Goal: Task Accomplishment & Management: Manage account settings

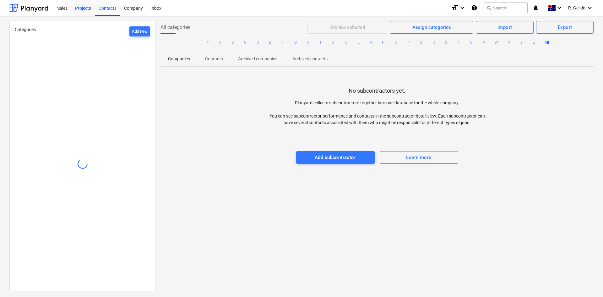
click at [79, 8] on div "Projects" at bounding box center [83, 8] width 24 height 16
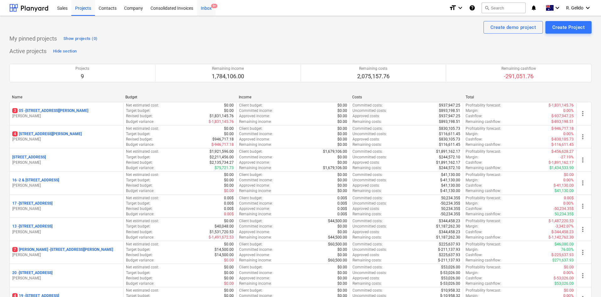
click at [207, 8] on div "Inbox 9+" at bounding box center [206, 8] width 19 height 16
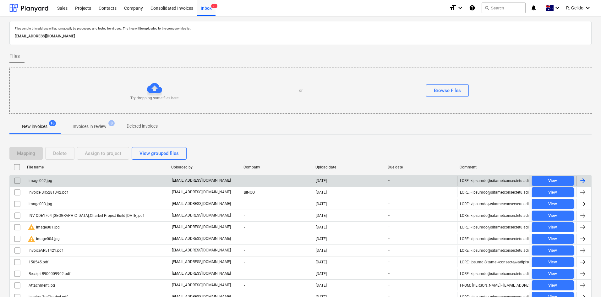
click at [52, 184] on div "image002.jpg" at bounding box center [97, 181] width 144 height 10
click at [17, 181] on input "checkbox" at bounding box center [17, 181] width 10 height 10
click at [58, 154] on div "Delete" at bounding box center [60, 153] width 14 height 8
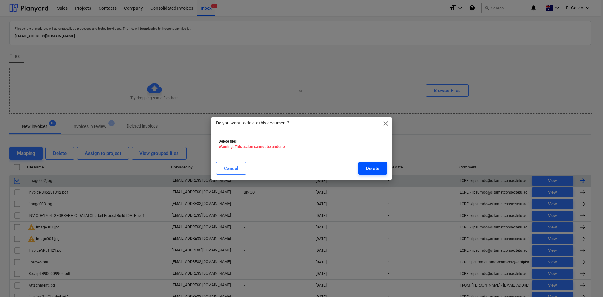
click at [372, 168] on div "Delete" at bounding box center [373, 168] width 14 height 8
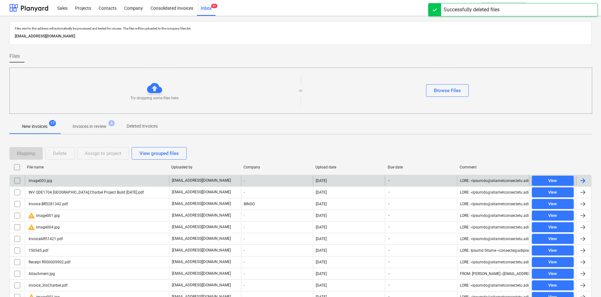
click at [65, 183] on div "image003.jpg" at bounding box center [97, 181] width 144 height 10
click at [20, 179] on input "checkbox" at bounding box center [17, 181] width 10 height 10
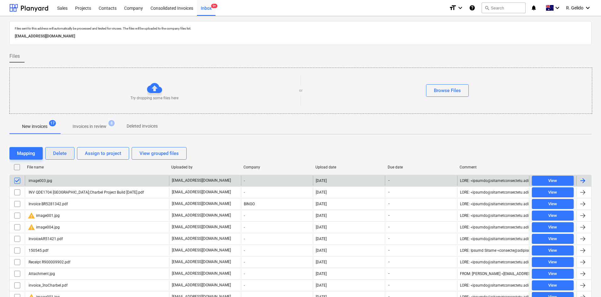
click at [58, 152] on div "Delete" at bounding box center [60, 153] width 14 height 8
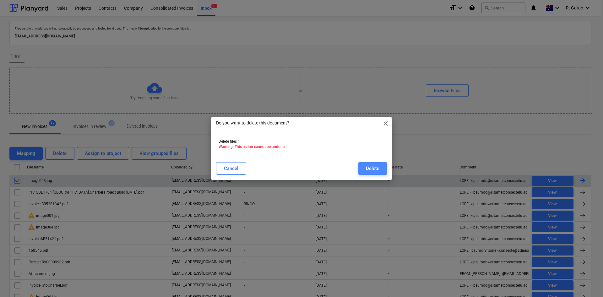
click at [374, 168] on div "Delete" at bounding box center [373, 168] width 14 height 8
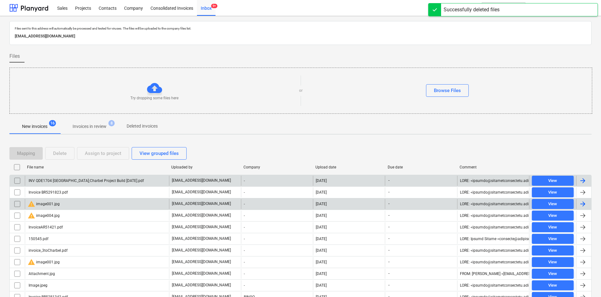
click at [17, 204] on input "checkbox" at bounding box center [17, 204] width 10 height 10
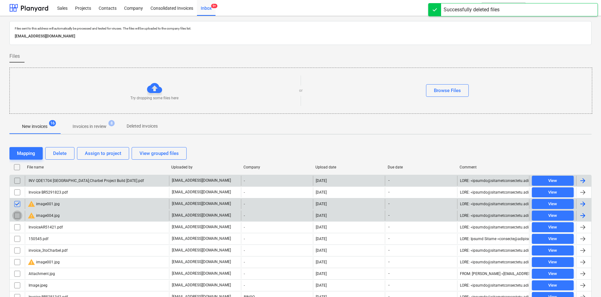
click at [15, 216] on input "checkbox" at bounding box center [17, 215] width 10 height 10
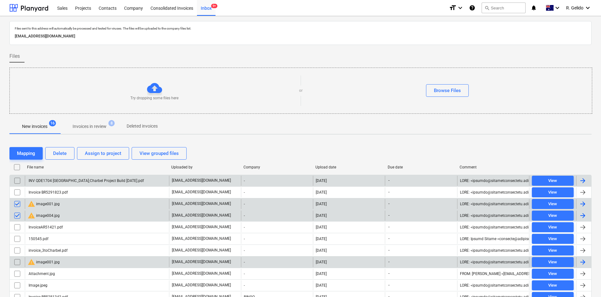
click at [17, 262] on input "checkbox" at bounding box center [17, 262] width 10 height 10
click at [65, 156] on div "Delete" at bounding box center [60, 153] width 14 height 8
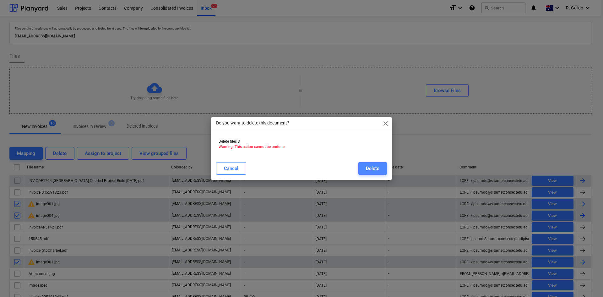
click at [369, 171] on div "Delete" at bounding box center [373, 168] width 14 height 8
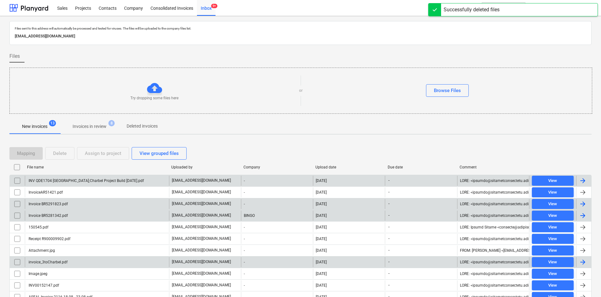
scroll to position [31, 0]
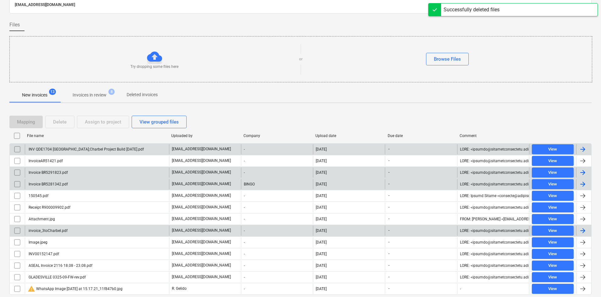
click at [83, 151] on div "INV QDE1704 [GEOGRAPHIC_DATA];Charbel Project Build [DATE].pdf" at bounding box center [86, 149] width 116 height 4
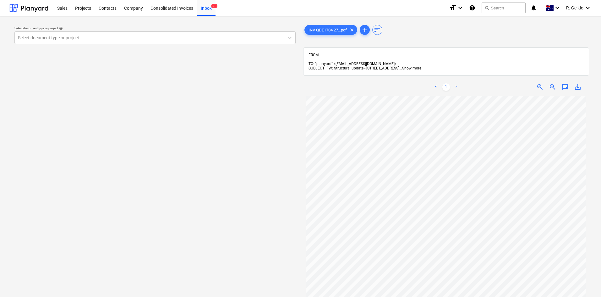
click at [421, 66] on span "Show more" at bounding box center [411, 68] width 19 height 4
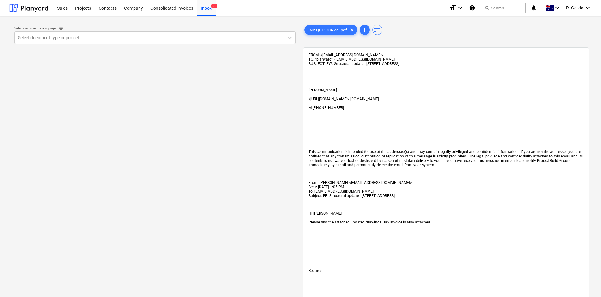
click at [399, 62] on span "SUBJECT: FW: Structural update - [STREET_ADDRESS]" at bounding box center [354, 64] width 91 height 4
copy span "Strathfield"
click at [83, 8] on div "Projects" at bounding box center [83, 8] width 24 height 16
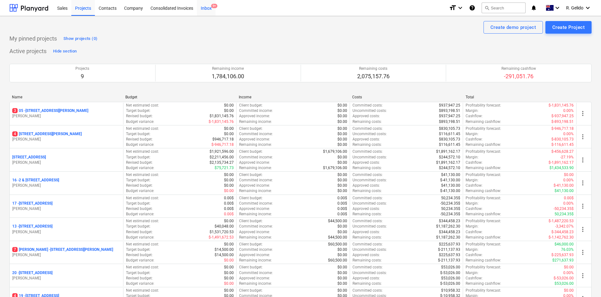
click at [206, 6] on div "Inbox 9+" at bounding box center [206, 8] width 19 height 16
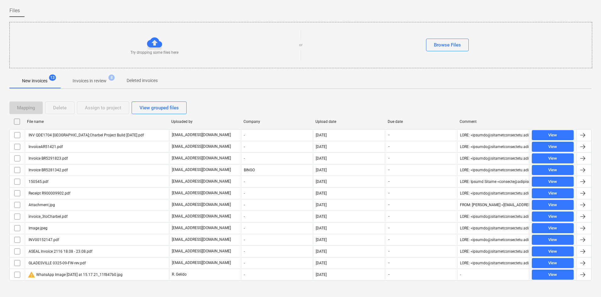
scroll to position [52, 0]
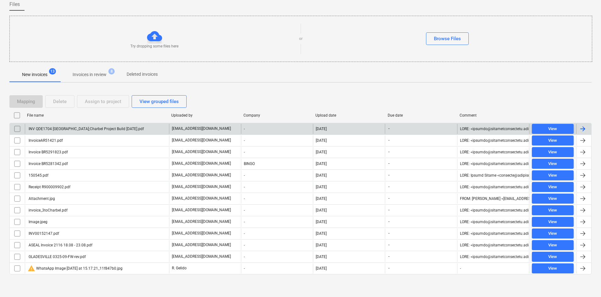
click at [91, 128] on div "INV QDE1704 [GEOGRAPHIC_DATA];Charbel Project Build [DATE].pdf" at bounding box center [86, 129] width 116 height 4
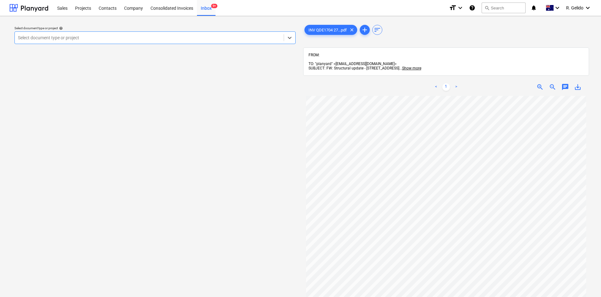
scroll to position [25, 0]
click at [169, 40] on div at bounding box center [149, 38] width 263 height 6
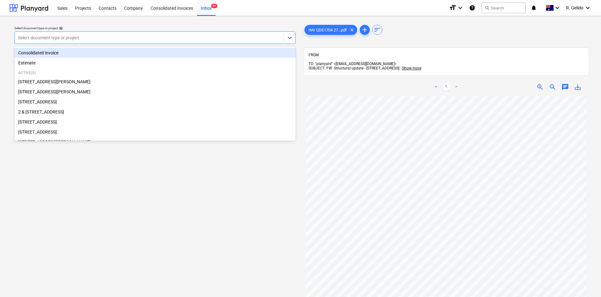
type input "Strathfield"
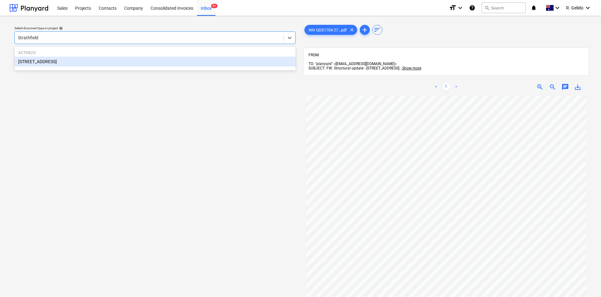
click at [79, 63] on div "[STREET_ADDRESS]" at bounding box center [154, 62] width 281 height 10
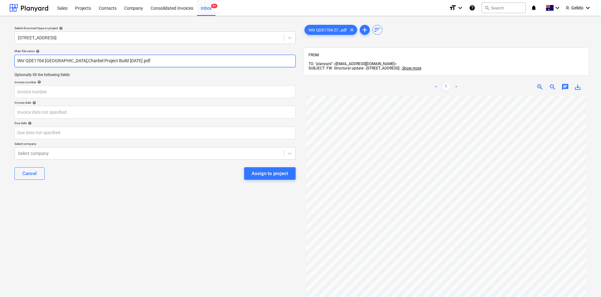
click at [33, 57] on input "INV QDE1704 [GEOGRAPHIC_DATA];Charbel Project Build [DATE].pdf" at bounding box center [154, 61] width 281 height 13
click at [31, 59] on input "INV QDE1704 [GEOGRAPHIC_DATA];Charbel Project Build [DATE].pdf" at bounding box center [154, 61] width 281 height 13
click at [30, 59] on input "INV QDE1704 [GEOGRAPHIC_DATA];Charbel Project Build [DATE].pdf" at bounding box center [154, 61] width 281 height 13
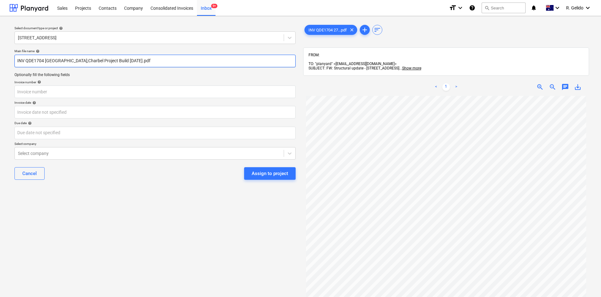
click at [30, 59] on input "INV QDE1704 [GEOGRAPHIC_DATA];Charbel Project Build [DATE].pdf" at bounding box center [154, 61] width 281 height 13
click at [16, 61] on input "INV QDE1704 [GEOGRAPHIC_DATA];Charbel Project Build [DATE].pdf" at bounding box center [154, 61] width 281 height 13
type input "QDE INV QDE1704 [GEOGRAPHIC_DATA];Charbel Project Build [DATE].pdf"
click at [52, 155] on div at bounding box center [149, 153] width 263 height 6
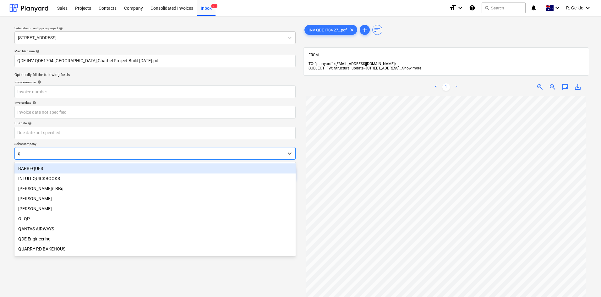
type input "qd"
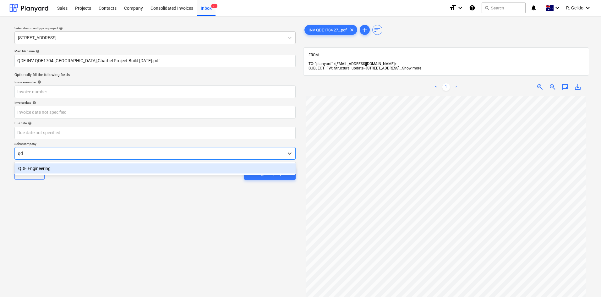
click at [58, 164] on div "QDE Engineering" at bounding box center [154, 168] width 281 height 10
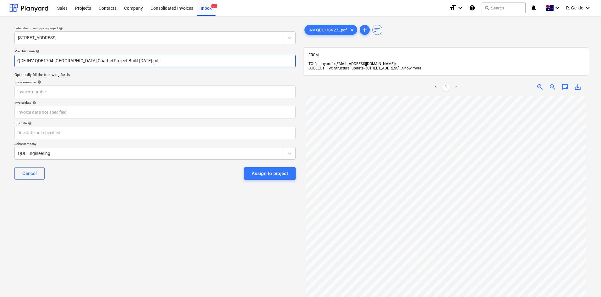
drag, startPoint x: 56, startPoint y: 62, endPoint x: 243, endPoint y: 59, distance: 186.6
click at [243, 59] on input "QDE INV QDE1704 [GEOGRAPHIC_DATA];Charbel Project Build [DATE].pdf" at bounding box center [154, 61] width 281 height 13
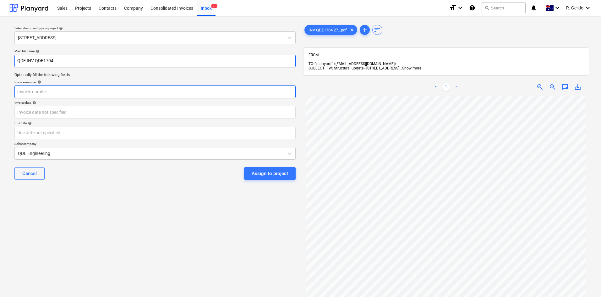
type input "QDE INV QDE1704"
click at [71, 92] on input "text" at bounding box center [154, 91] width 281 height 13
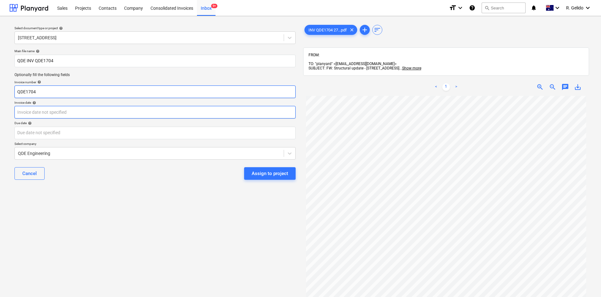
type input "QDE1704"
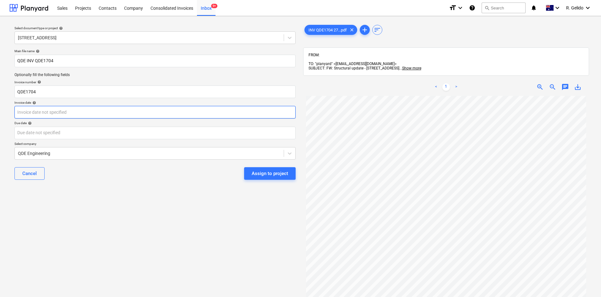
click at [87, 113] on body "Sales Projects Contacts Company Consolidated Invoices Inbox 9+ format_size keyb…" at bounding box center [300, 148] width 601 height 297
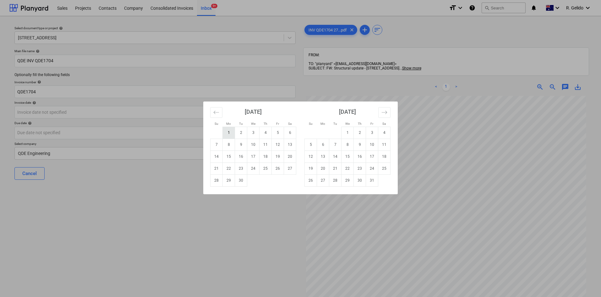
click at [231, 134] on td "1" at bounding box center [229, 133] width 12 height 12
type input "[DATE]"
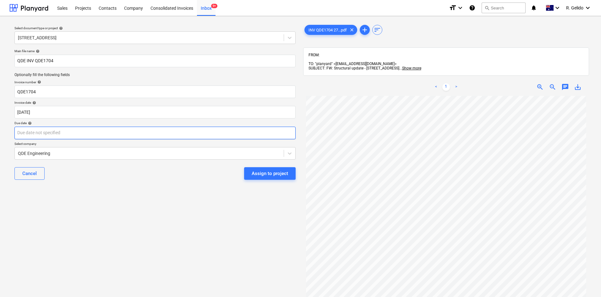
click at [59, 136] on body "Sales Projects Contacts Company Consolidated Invoices Inbox 9+ format_size keyb…" at bounding box center [300, 148] width 601 height 297
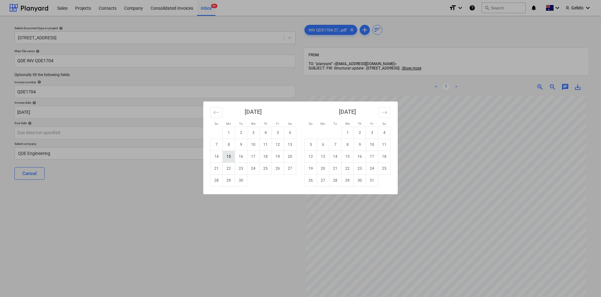
click at [231, 154] on td "15" at bounding box center [229, 156] width 12 height 12
type input "[DATE]"
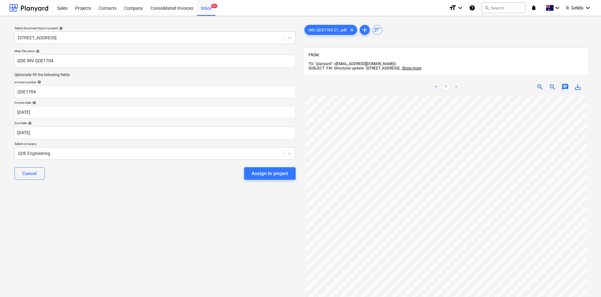
click at [203, 203] on div "Select document type or project help [STREET_ADDRESS] file name help QDE INV QD…" at bounding box center [154, 199] width 291 height 357
click at [281, 173] on div "Assign to project" at bounding box center [270, 173] width 36 height 8
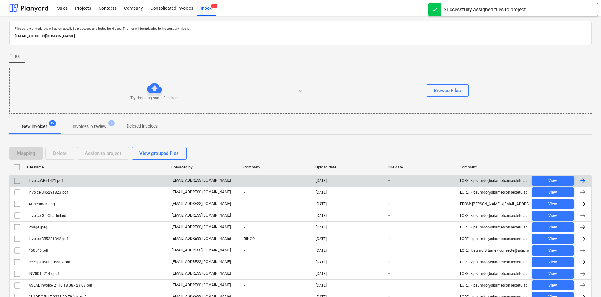
click at [85, 182] on div "InvoiceAR51421.pdf" at bounding box center [97, 181] width 144 height 10
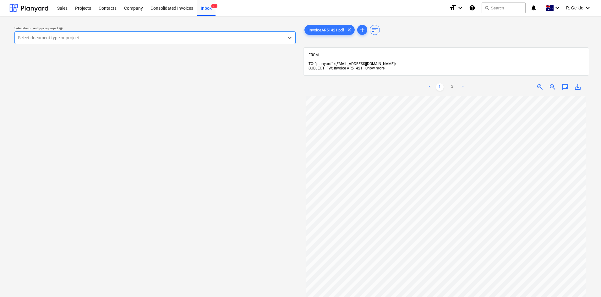
click at [229, 40] on div at bounding box center [149, 38] width 263 height 6
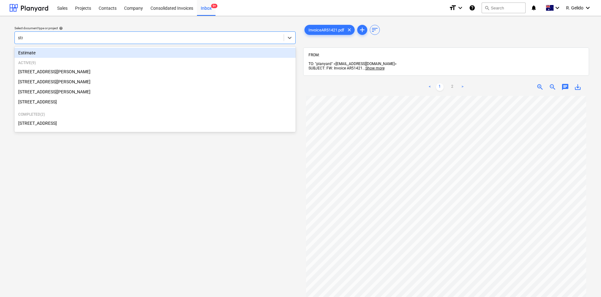
type input "stra"
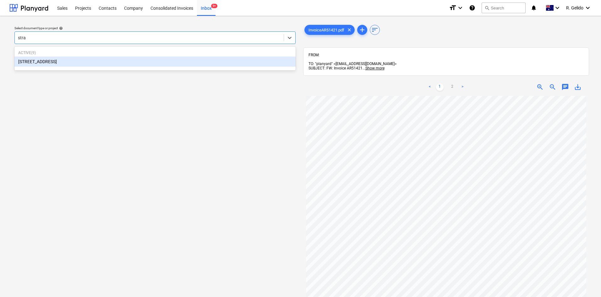
click at [67, 62] on div "[STREET_ADDRESS]" at bounding box center [154, 62] width 281 height 10
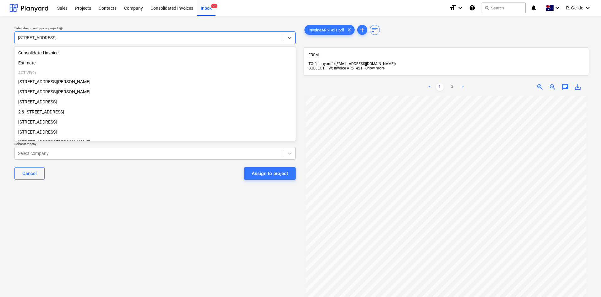
click at [88, 38] on div at bounding box center [149, 38] width 263 height 6
click at [38, 35] on div at bounding box center [149, 38] width 263 height 6
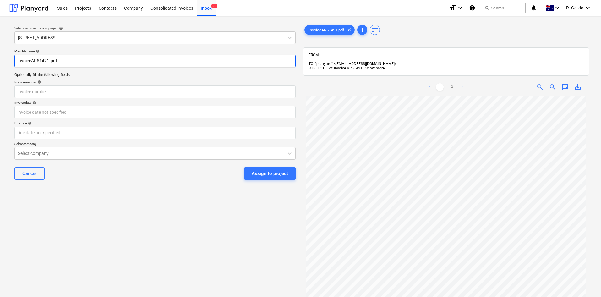
click at [17, 61] on input "InvoiceAR51421.pdf" at bounding box center [154, 61] width 281 height 13
click at [45, 60] on input "Aussie InvoiceAR51421.pdf" at bounding box center [154, 61] width 281 height 13
click at [54, 62] on input "Aussie Invoice AR51421.pdf" at bounding box center [154, 61] width 281 height 13
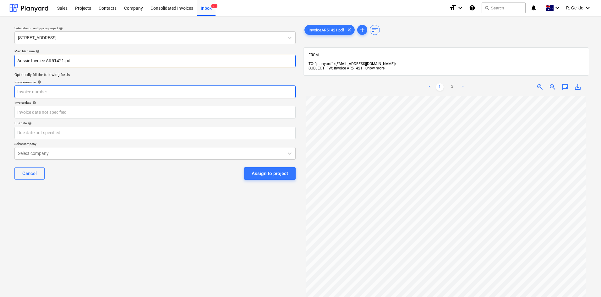
type input "Aussie Invoice AR51421.pdf"
click at [49, 90] on input "text" at bounding box center [154, 91] width 281 height 13
paste input "AR51421"
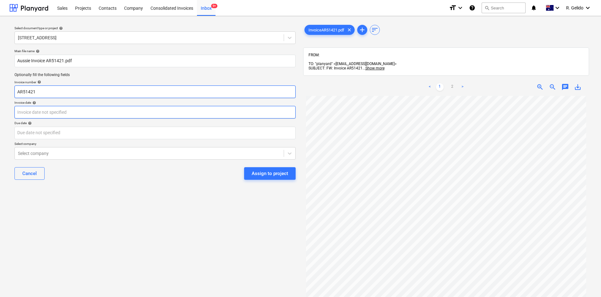
type input "AR51421"
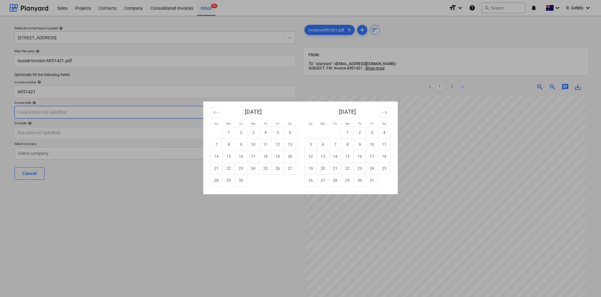
click at [55, 110] on body "Sales Projects Contacts Company Consolidated Invoices Inbox 9+ format_size keyb…" at bounding box center [300, 148] width 601 height 297
click at [244, 134] on td "2" at bounding box center [241, 133] width 12 height 12
type input "[DATE]"
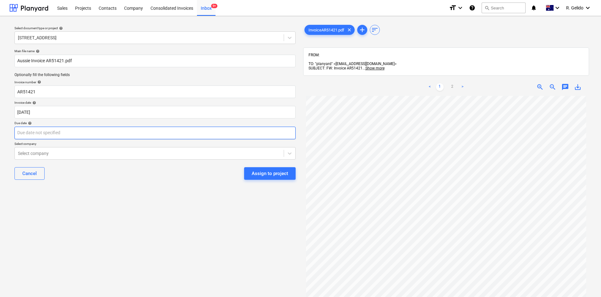
click at [93, 134] on body "Sales Projects Contacts Company Consolidated Invoices Inbox 9+ format_size keyb…" at bounding box center [300, 148] width 601 height 297
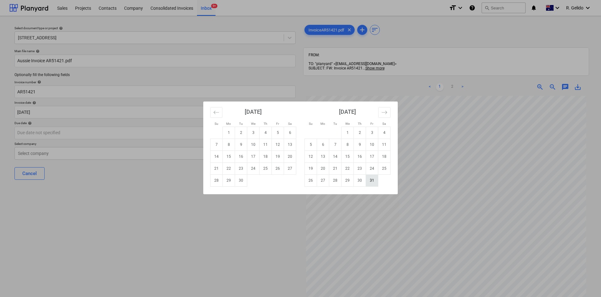
click at [370, 178] on td "31" at bounding box center [372, 180] width 12 height 12
type input "[DATE]"
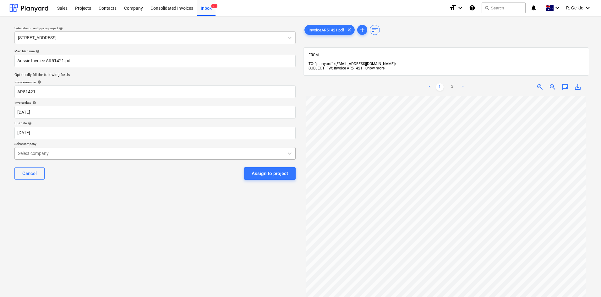
click at [114, 156] on div at bounding box center [149, 153] width 263 height 6
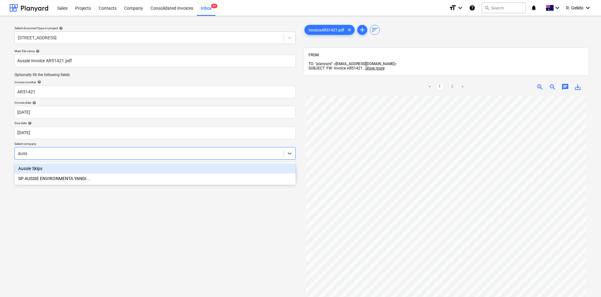
type input "aussi"
click at [107, 167] on div "Aussie Skips" at bounding box center [154, 168] width 281 height 10
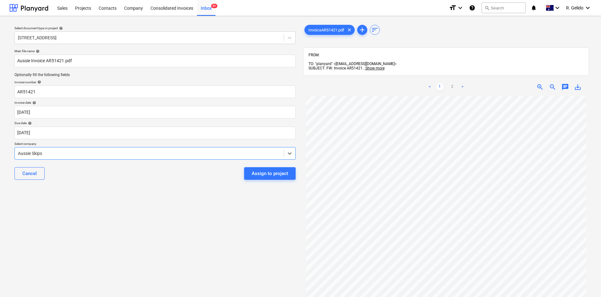
click at [205, 216] on div "Select document type or project help [STREET_ADDRESS] file name help Aussie Inv…" at bounding box center [154, 199] width 291 height 357
click at [277, 176] on div "Assign to project" at bounding box center [270, 173] width 36 height 8
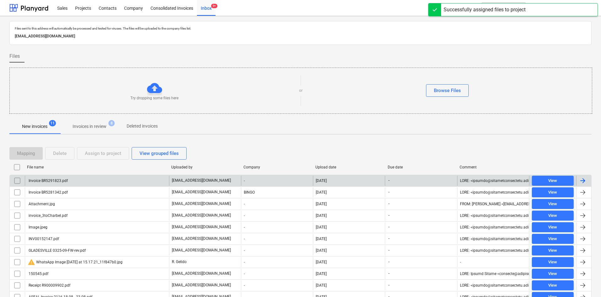
click at [75, 180] on div "Invoice BR5291823.pdf" at bounding box center [97, 181] width 144 height 10
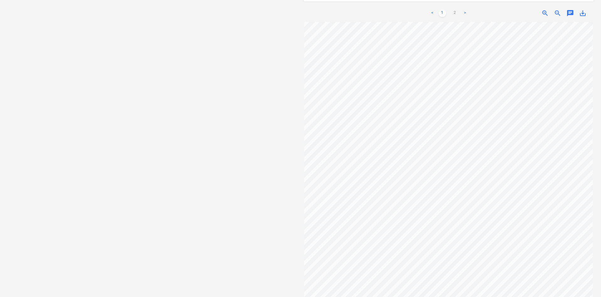
scroll to position [36, 0]
click at [457, 9] on link "2" at bounding box center [455, 13] width 8 height 8
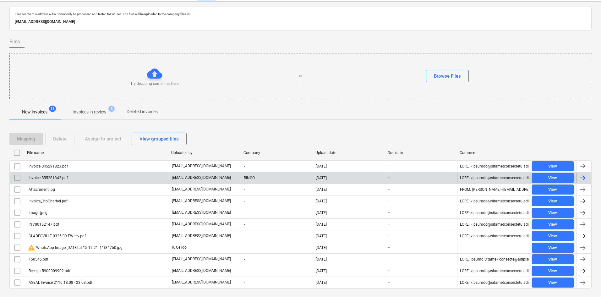
scroll to position [29, 0]
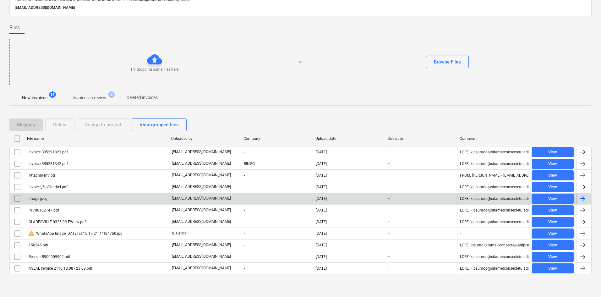
click at [62, 201] on div "Image.jpeg" at bounding box center [97, 199] width 144 height 10
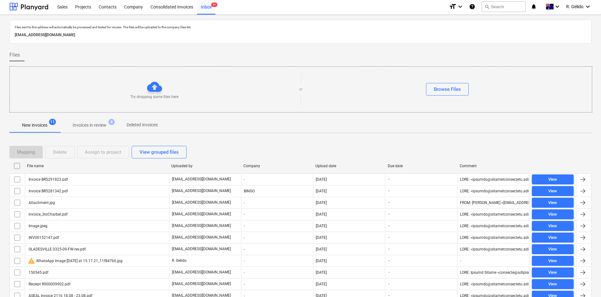
scroll to position [29, 0]
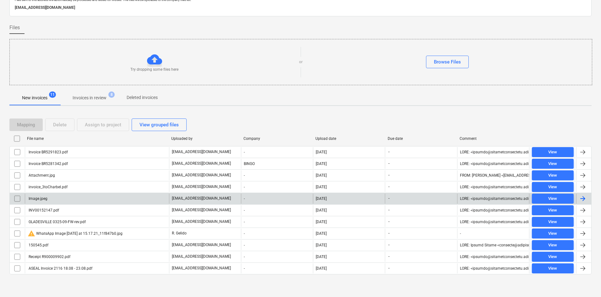
click at [17, 195] on input "checkbox" at bounding box center [17, 199] width 10 height 10
click at [62, 125] on div "Delete" at bounding box center [60, 125] width 14 height 8
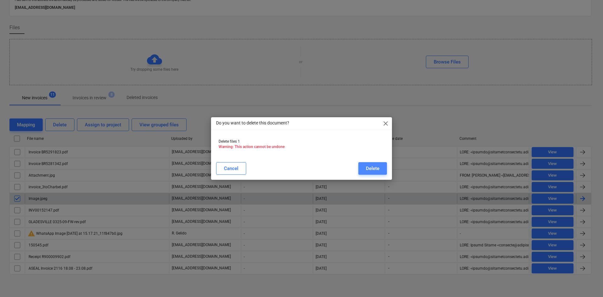
click at [370, 168] on div "Delete" at bounding box center [373, 168] width 14 height 8
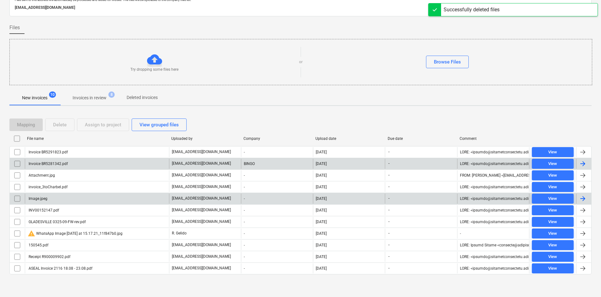
scroll to position [17, 0]
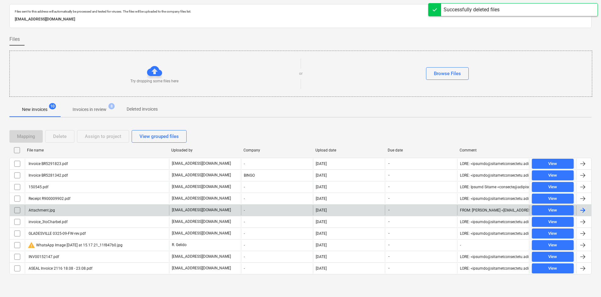
click at [54, 210] on div "Attachment.jpg" at bounding box center [97, 210] width 144 height 10
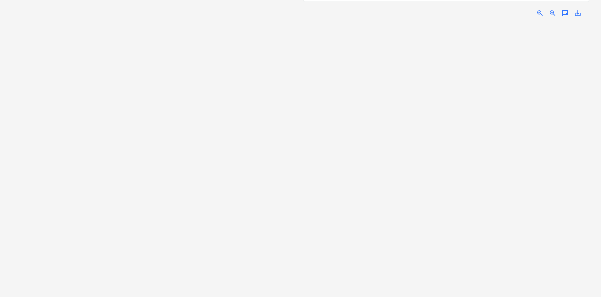
scroll to position [81, 0]
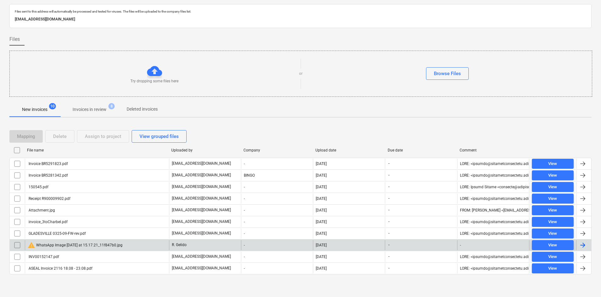
click at [64, 244] on div "warning WhatsApp Image [DATE] at 15.17.21_11f847b0.jpg" at bounding box center [75, 245] width 95 height 8
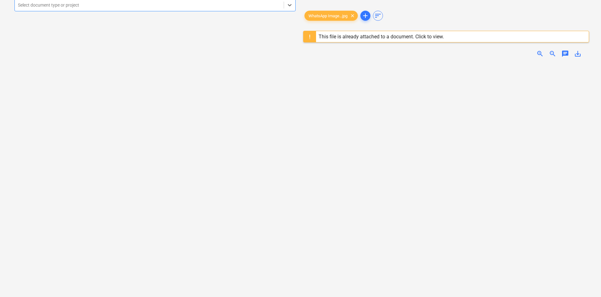
scroll to position [4, 0]
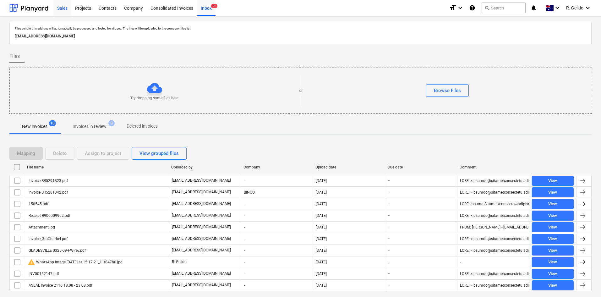
click at [64, 9] on div "Sales" at bounding box center [62, 8] width 18 height 16
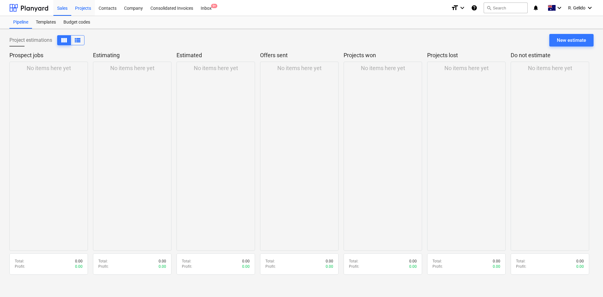
click at [79, 10] on div "Projects" at bounding box center [83, 8] width 24 height 16
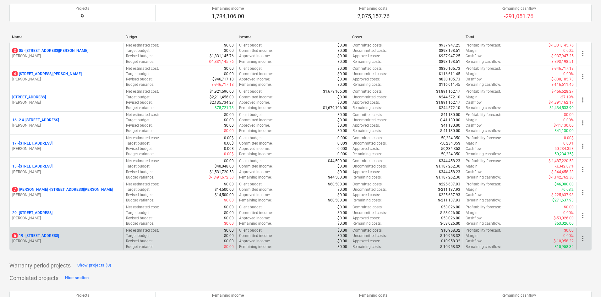
scroll to position [63, 0]
